Goal: Transaction & Acquisition: Purchase product/service

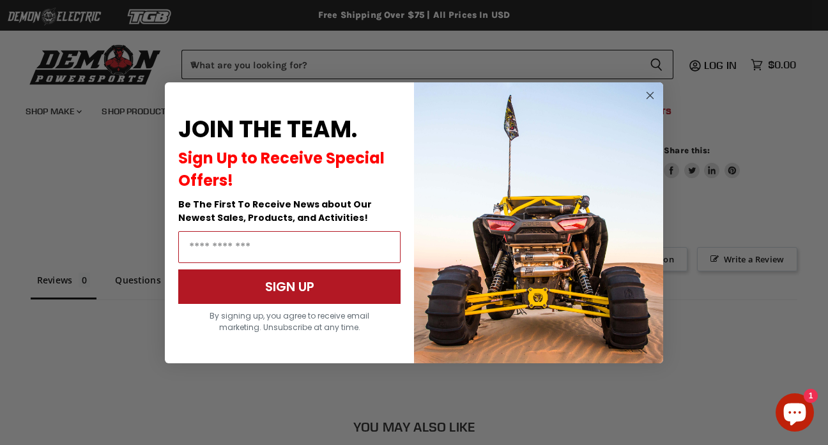
scroll to position [891, 0]
